Goal: Information Seeking & Learning: Learn about a topic

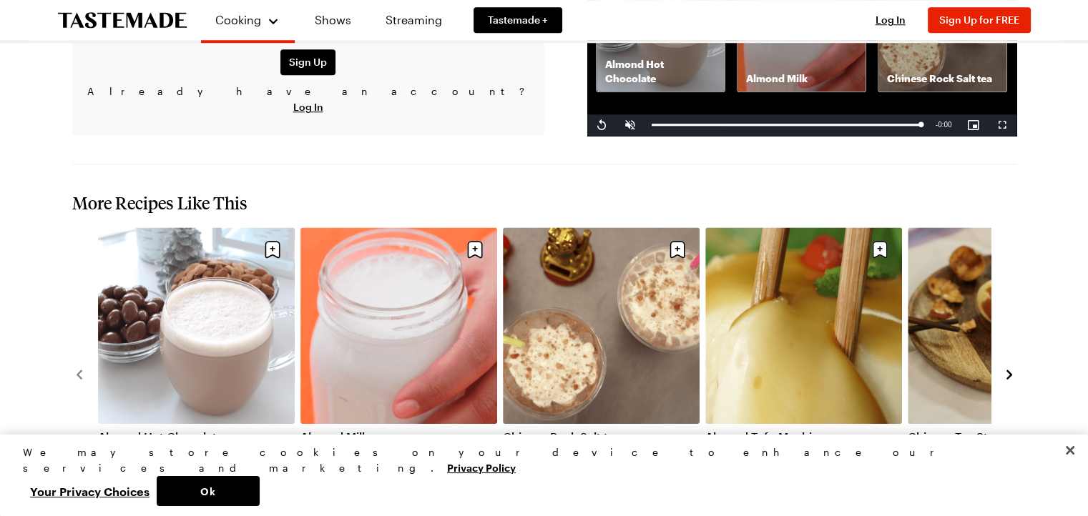
scroll to position [1287, 0]
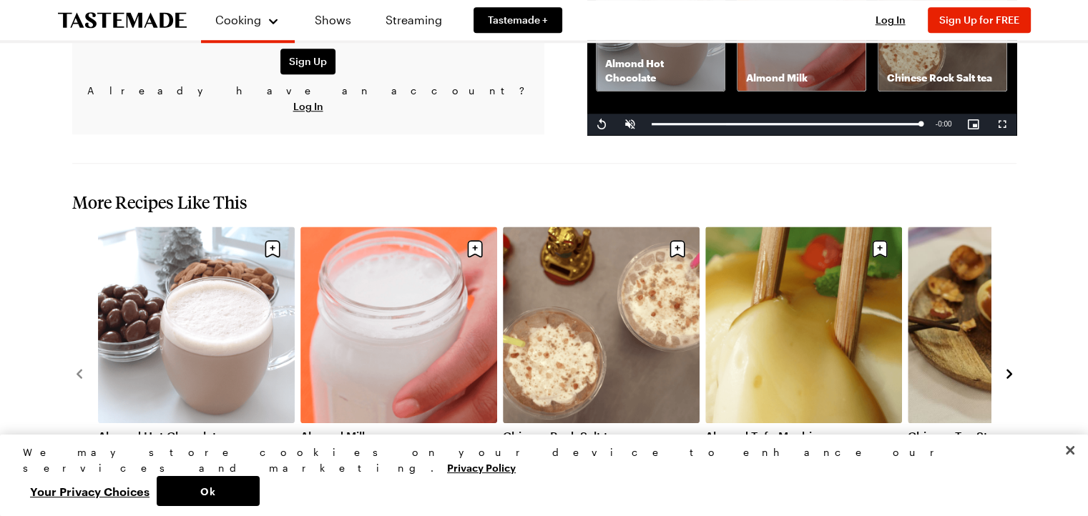
click at [827, 429] on link "Almond Tofu Mochi" at bounding box center [803, 436] width 197 height 14
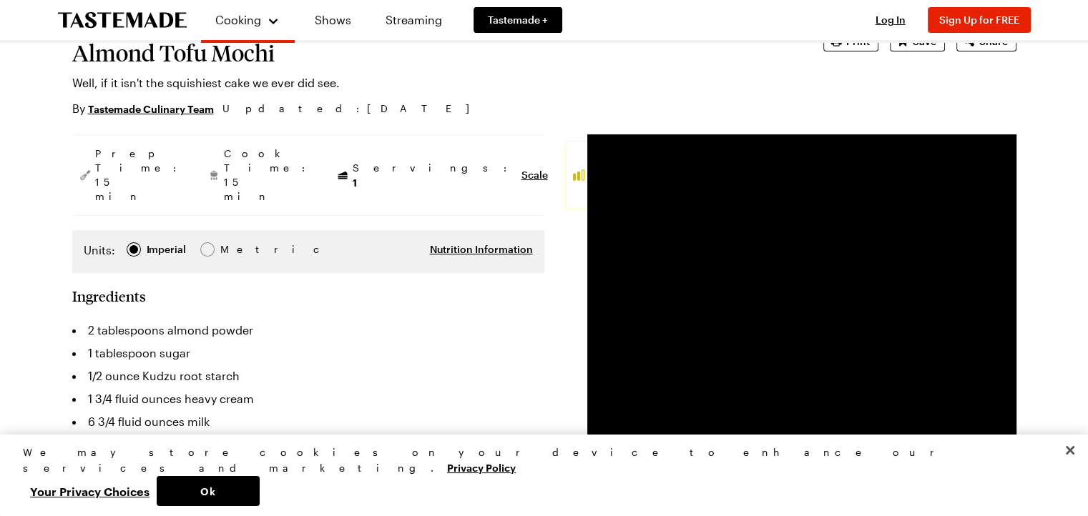
scroll to position [143, 0]
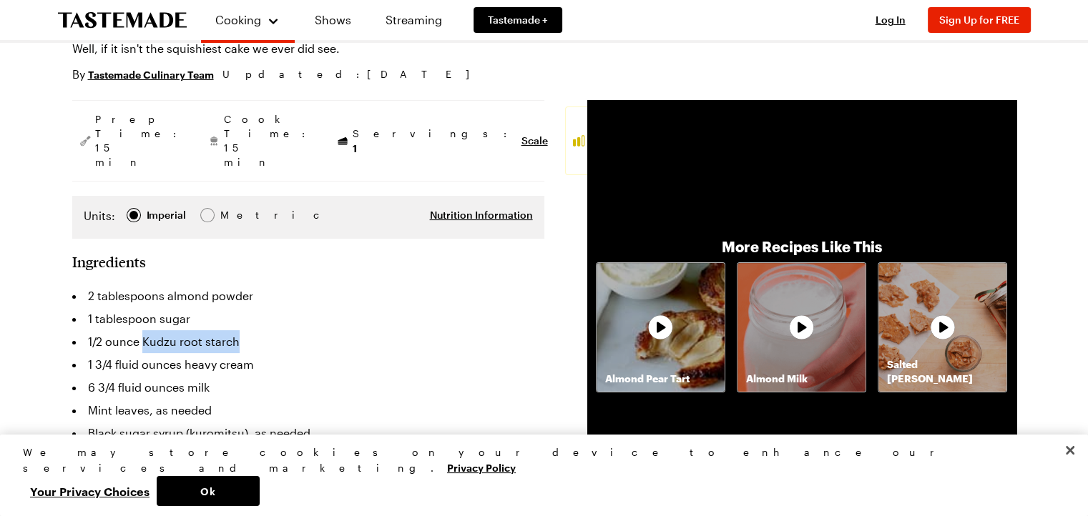
drag, startPoint x: 142, startPoint y: 298, endPoint x: 235, endPoint y: 295, distance: 93.0
click at [235, 330] on li "1/2 ounce Kudzu root starch" at bounding box center [308, 341] width 472 height 23
copy li "Kudzu root starch"
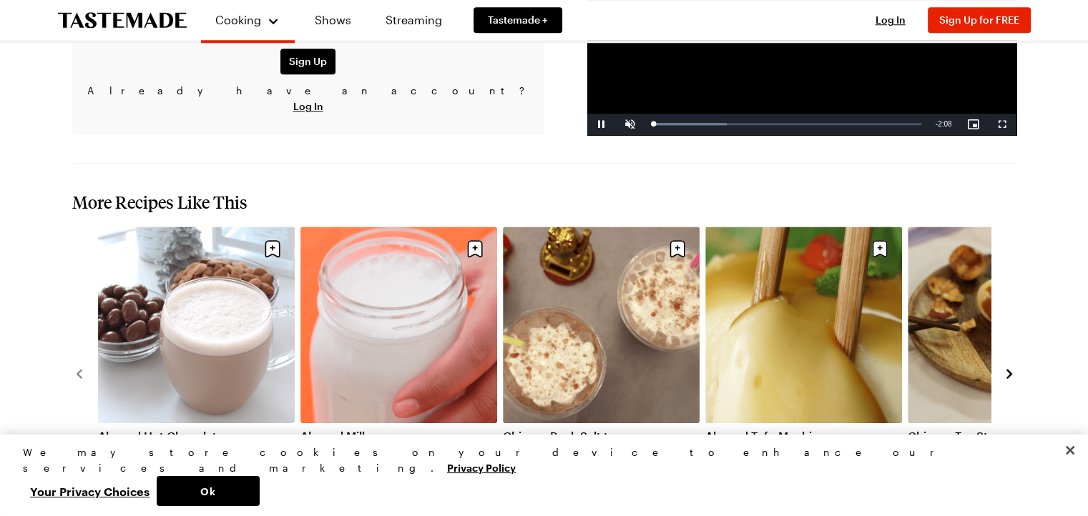
click at [415, 429] on link "Almond Milk" at bounding box center [398, 436] width 197 height 14
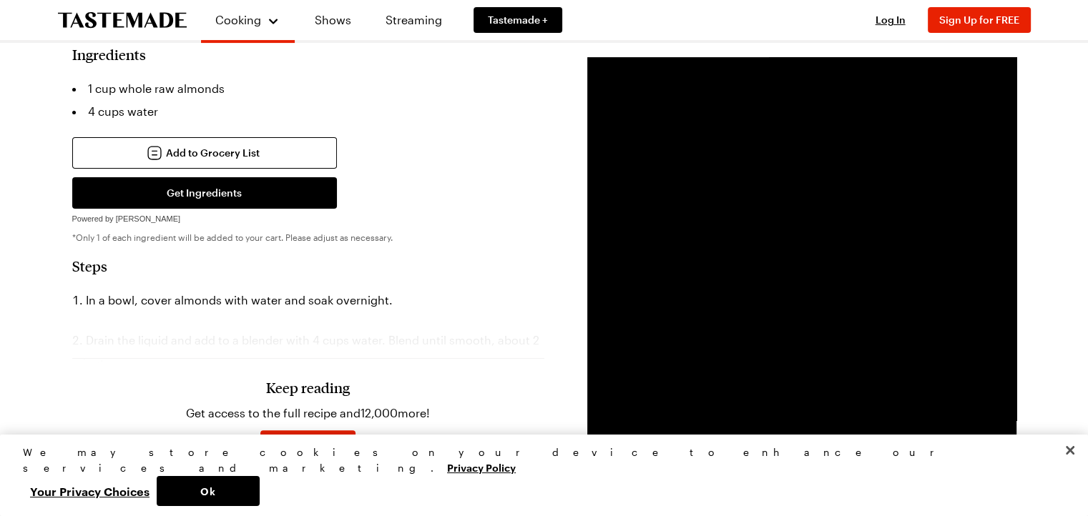
scroll to position [358, 0]
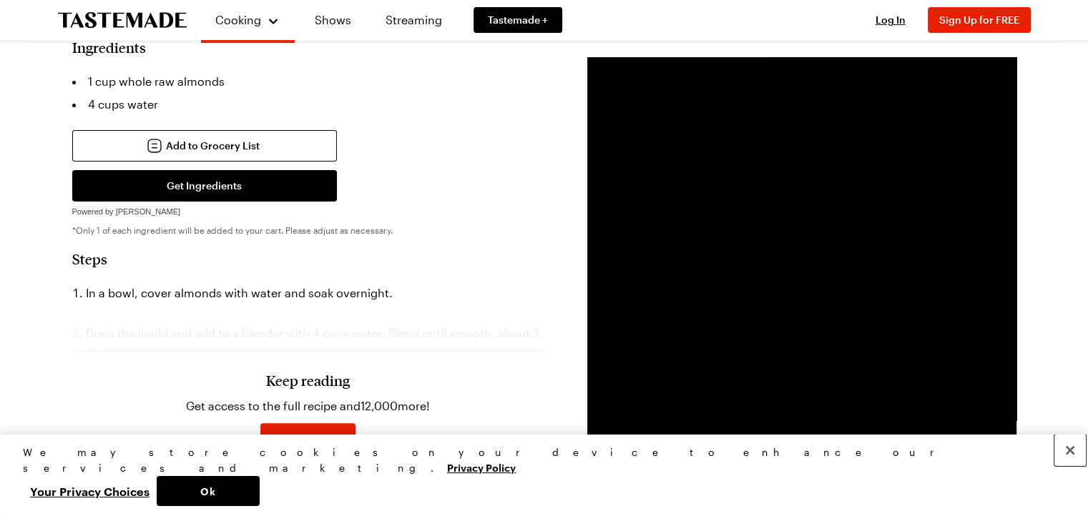
click at [1076, 466] on button "Close" at bounding box center [1069, 450] width 31 height 31
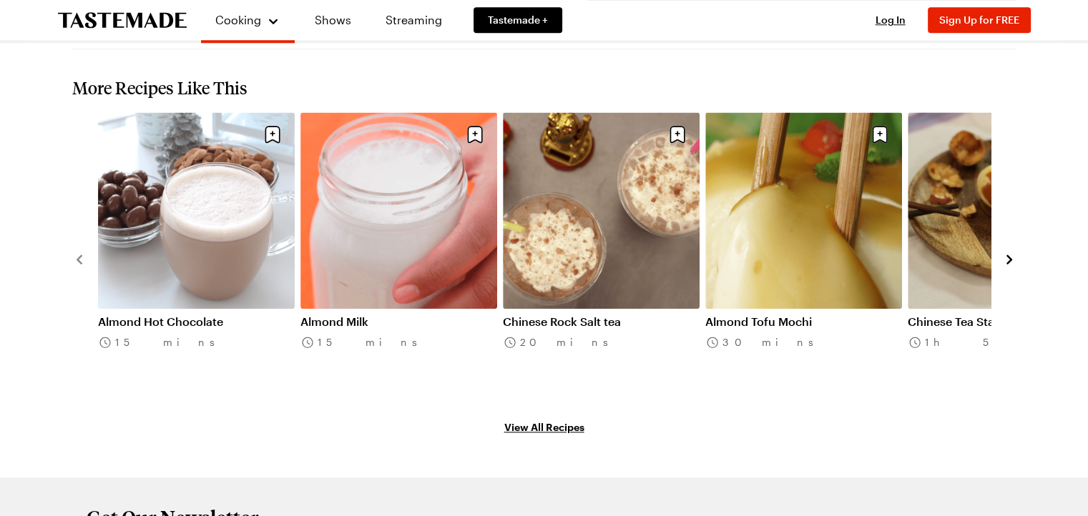
click at [338, 315] on link "Almond Milk" at bounding box center [398, 322] width 197 height 14
